Goal: Information Seeking & Learning: Get advice/opinions

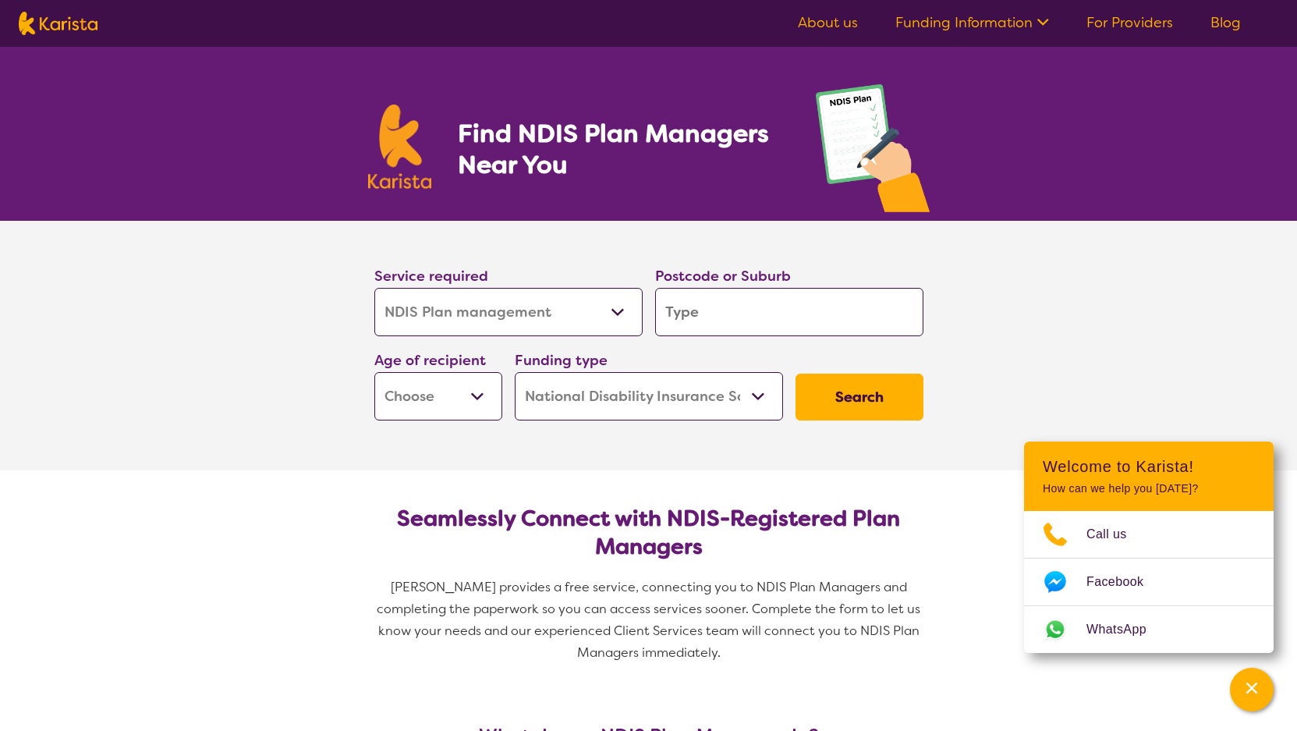
select select "NDIS Plan management"
select select "NDIS"
select select "NDIS Plan management"
select select "NDIS"
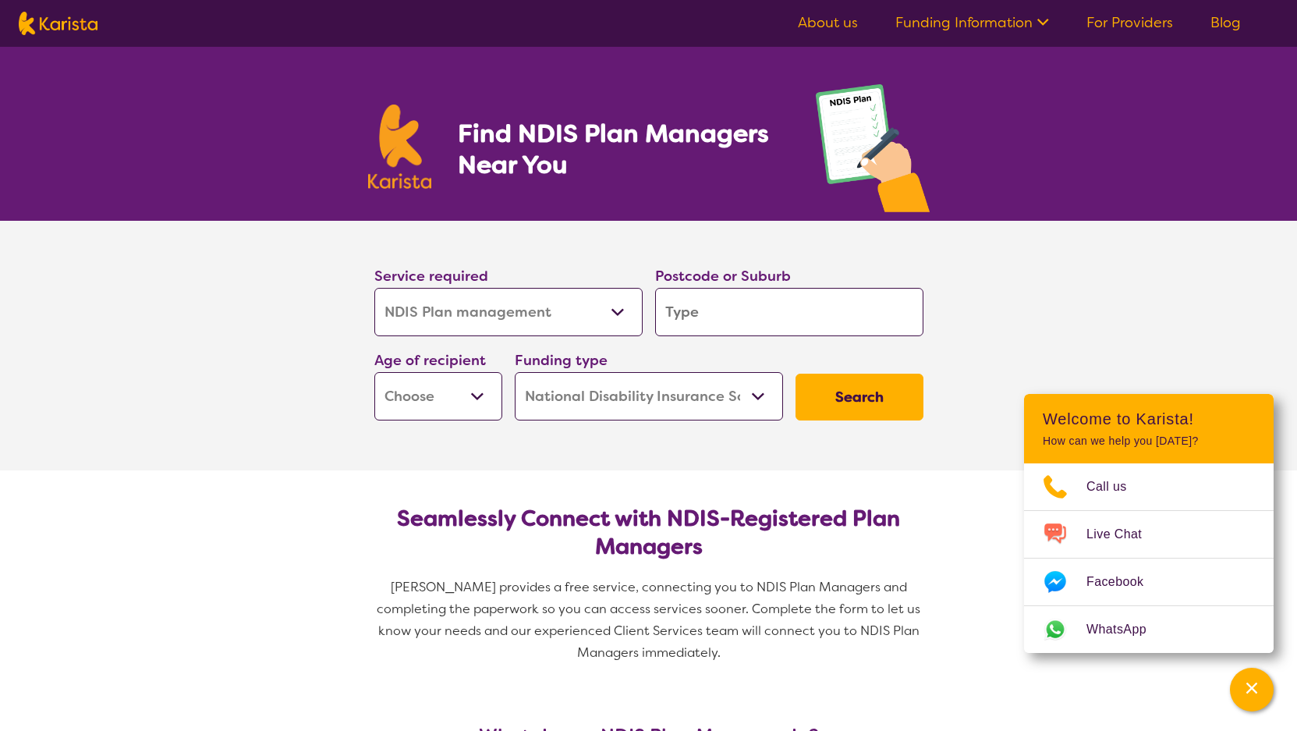
click at [712, 310] on input "search" at bounding box center [789, 312] width 268 height 48
type input "3"
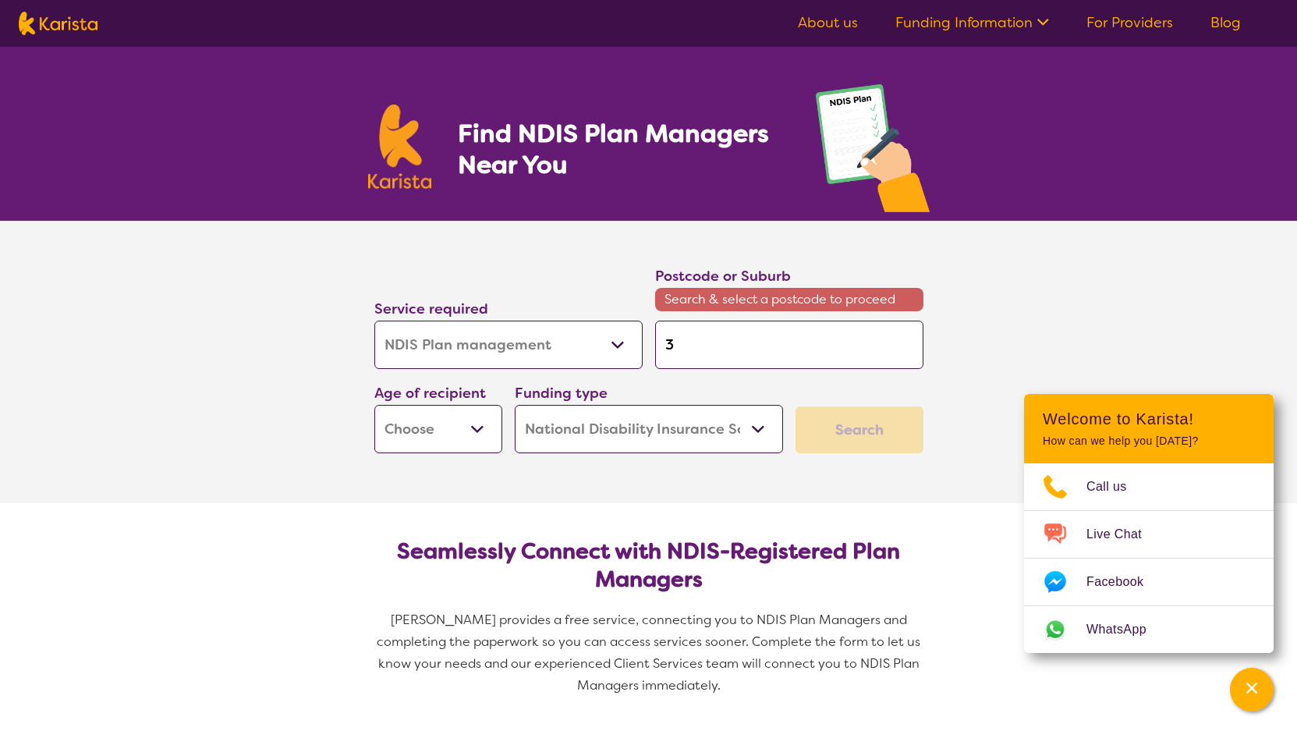
type input "31"
type input "312"
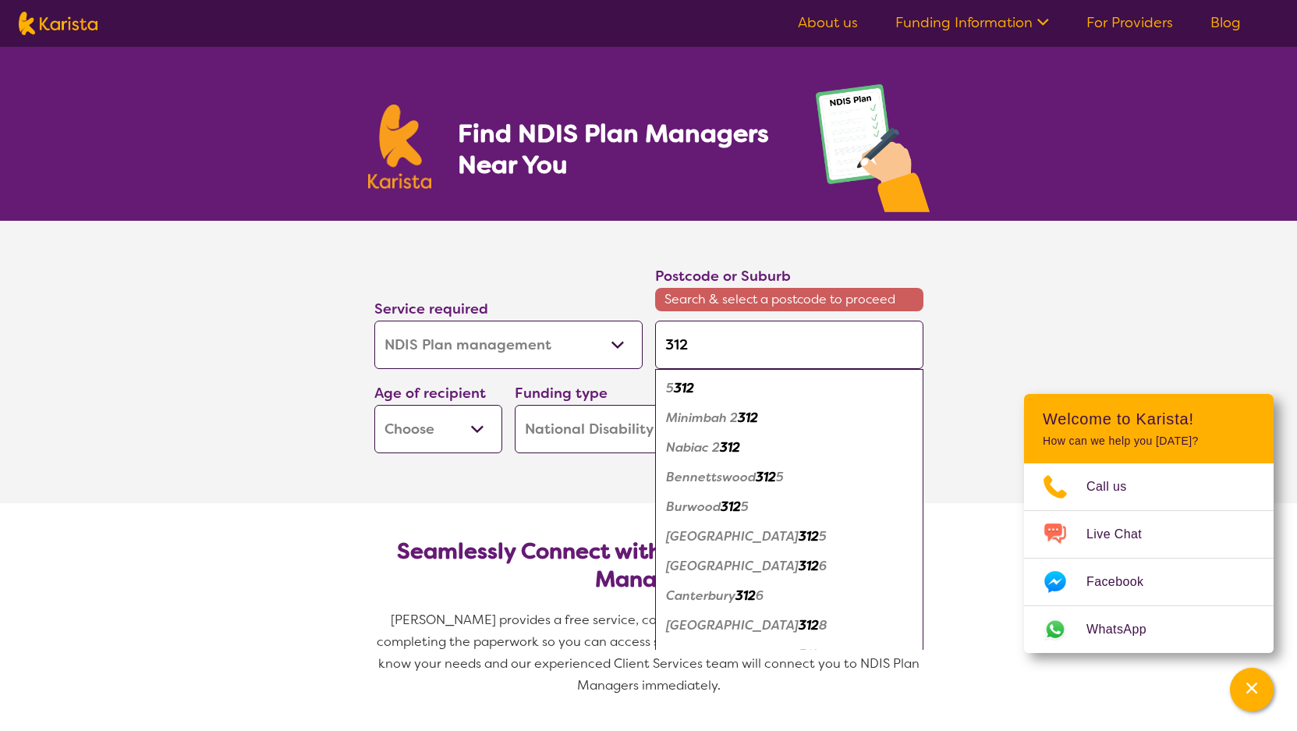
type input "3128"
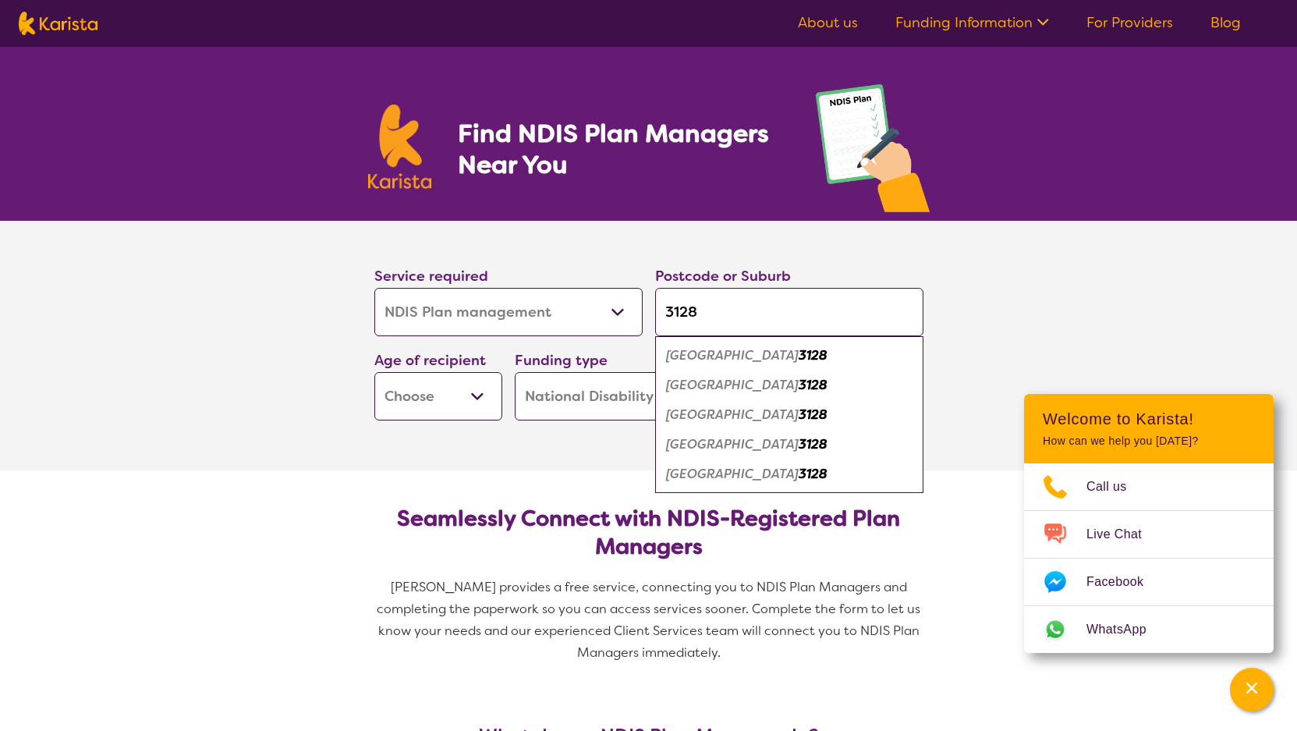
type input "3128"
click at [795, 373] on button "Search" at bounding box center [859, 396] width 128 height 47
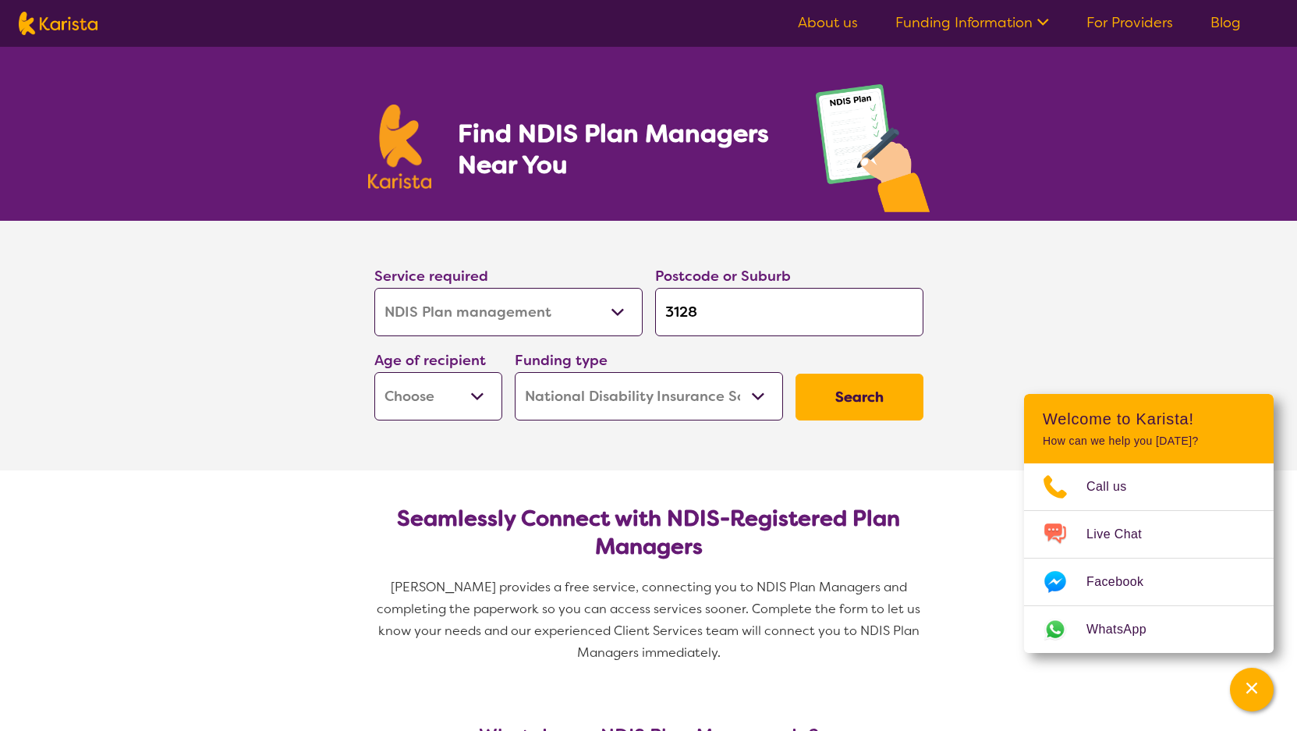
click at [374, 372] on select "Early Childhood - 0 to 9 Child - 10 to 11 Adolescent - 12 to 17 Adult - 18 to 6…" at bounding box center [438, 396] width 128 height 48
select select "AD"
click option "Adult - 18 to 64" at bounding box center [0, 0] width 0 height 0
select select "AD"
click at [801, 401] on button "Search" at bounding box center [859, 396] width 128 height 47
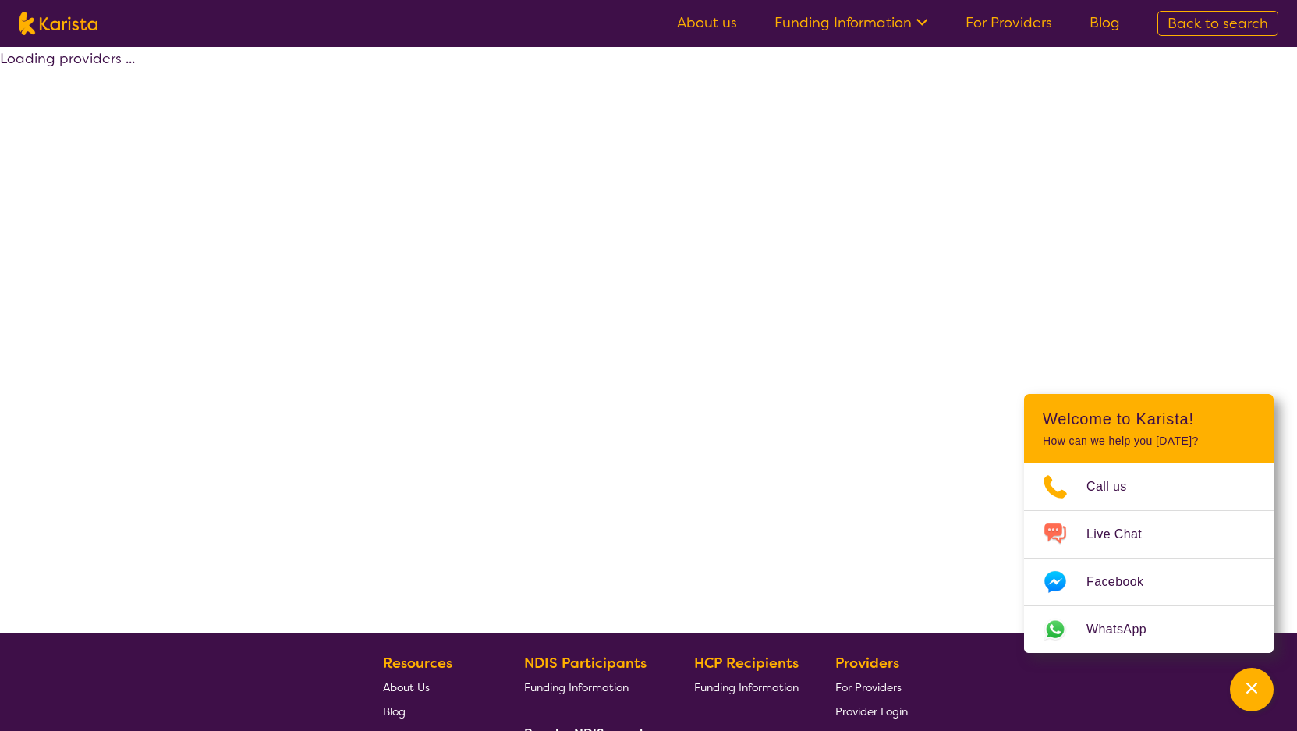
select select "by_score"
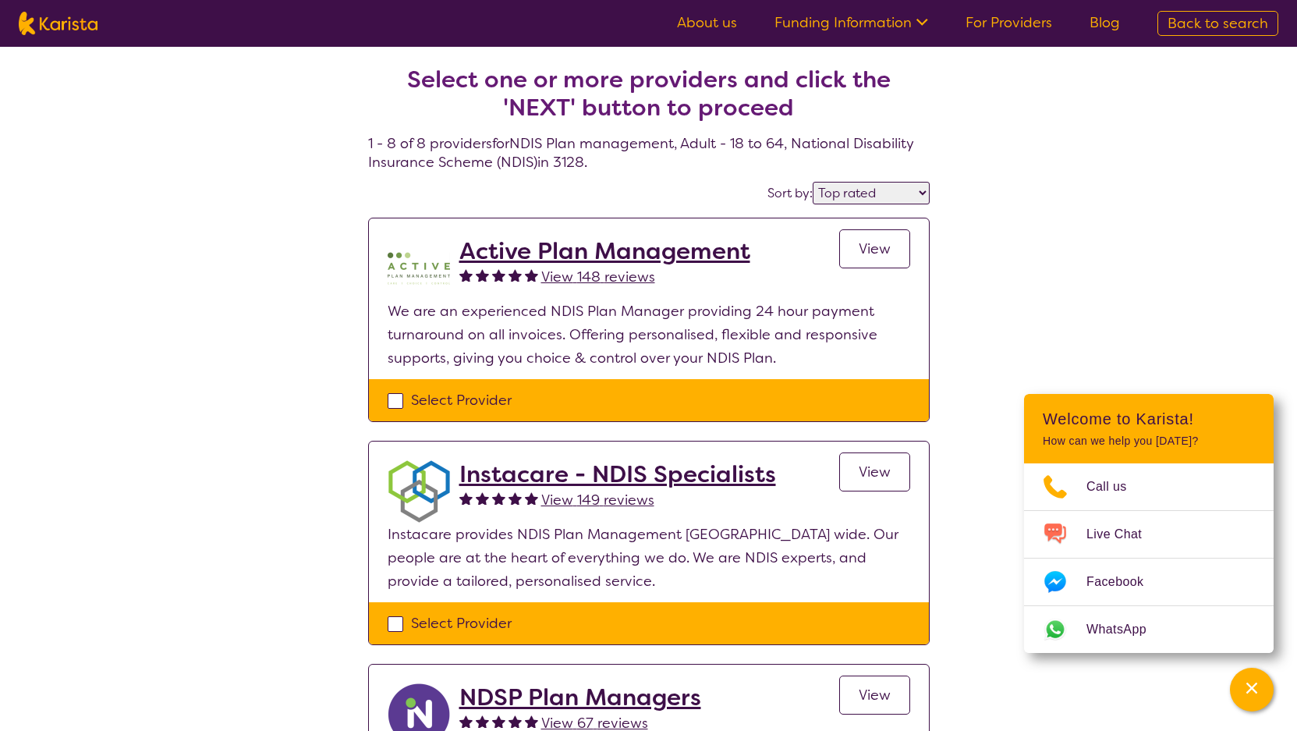
click at [782, 412] on div "Select Provider" at bounding box center [649, 400] width 560 height 42
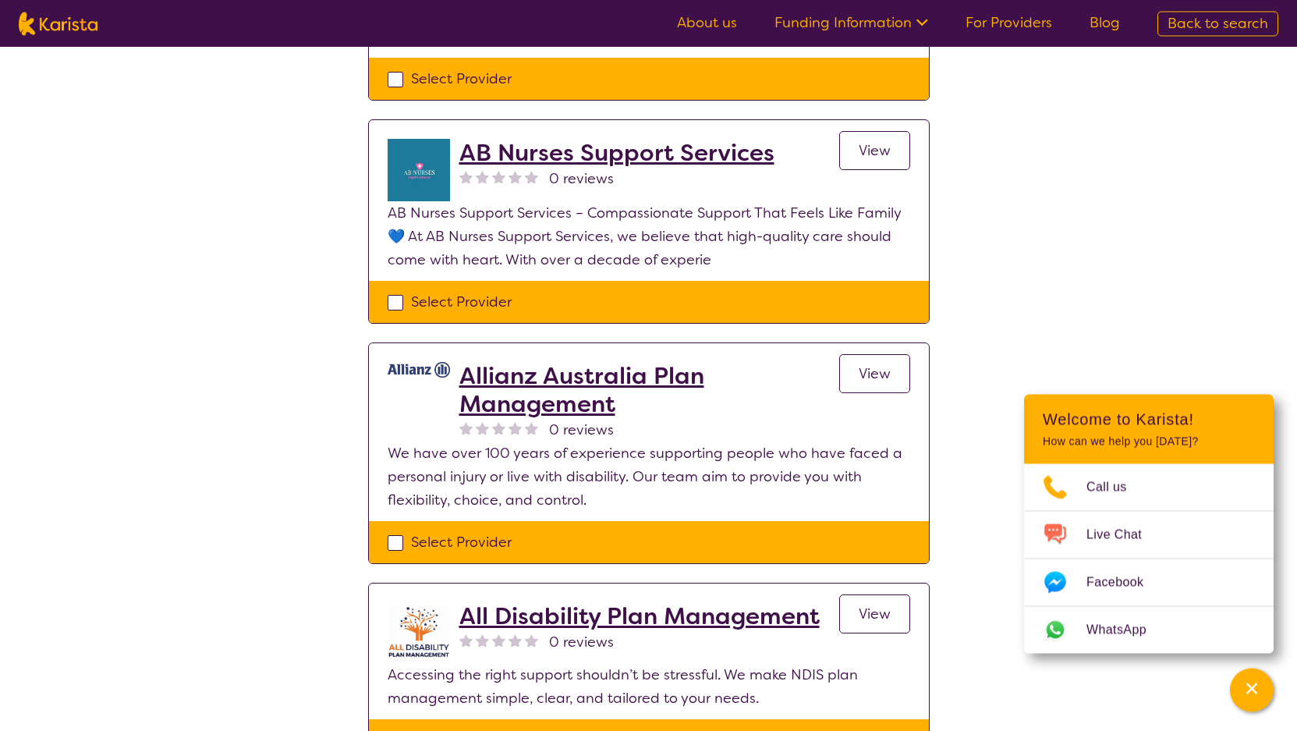
scroll to position [1193, 0]
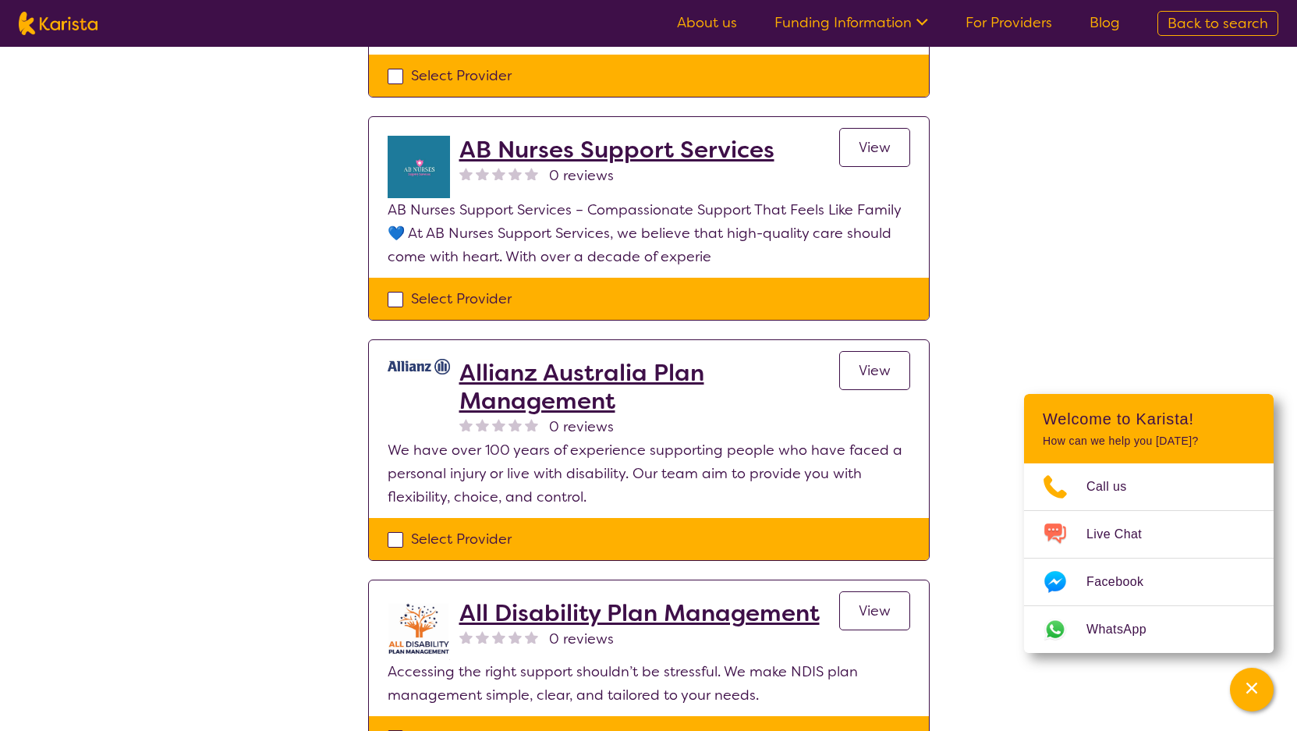
click at [81, 31] on img at bounding box center [58, 23] width 79 height 23
select select "NDIS Plan management"
select select "AD"
select select "NDIS"
